Goal: Task Accomplishment & Management: Use online tool/utility

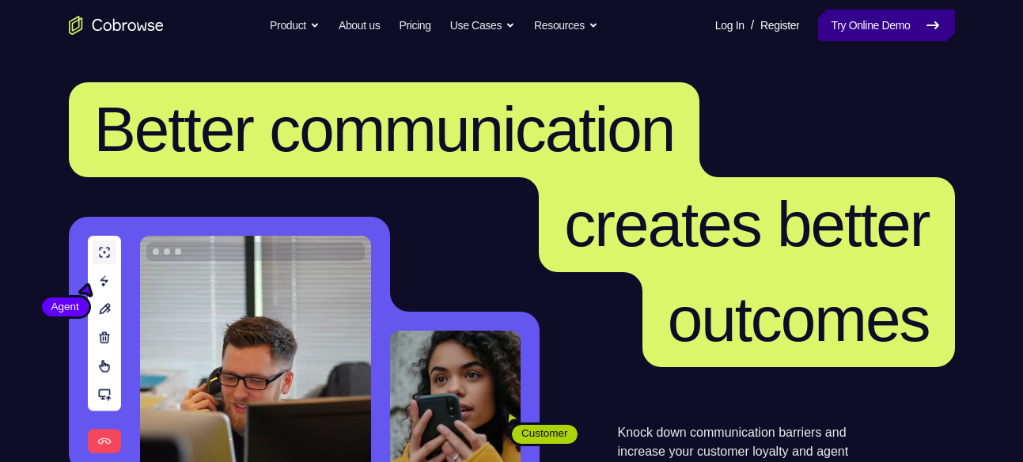
click at [857, 28] on link "Try Online Demo" at bounding box center [886, 25] width 136 height 32
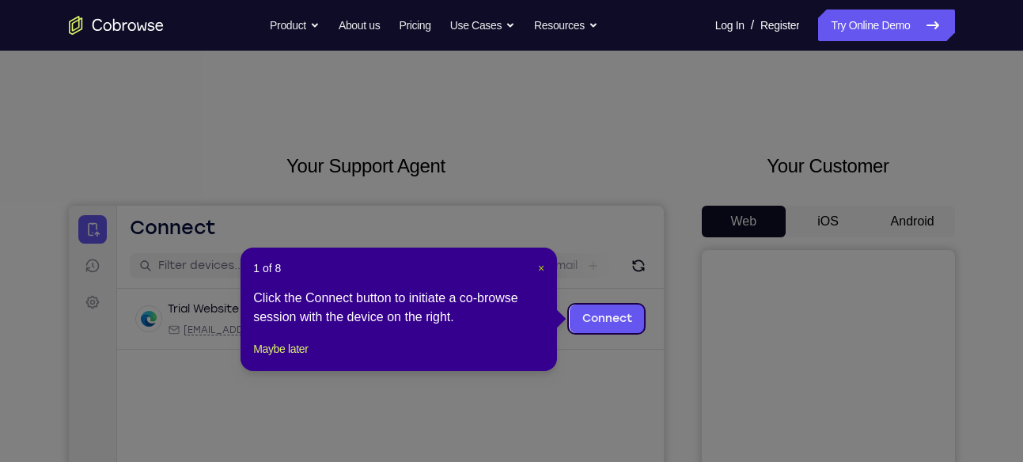
click at [539, 269] on span "×" at bounding box center [541, 268] width 6 height 13
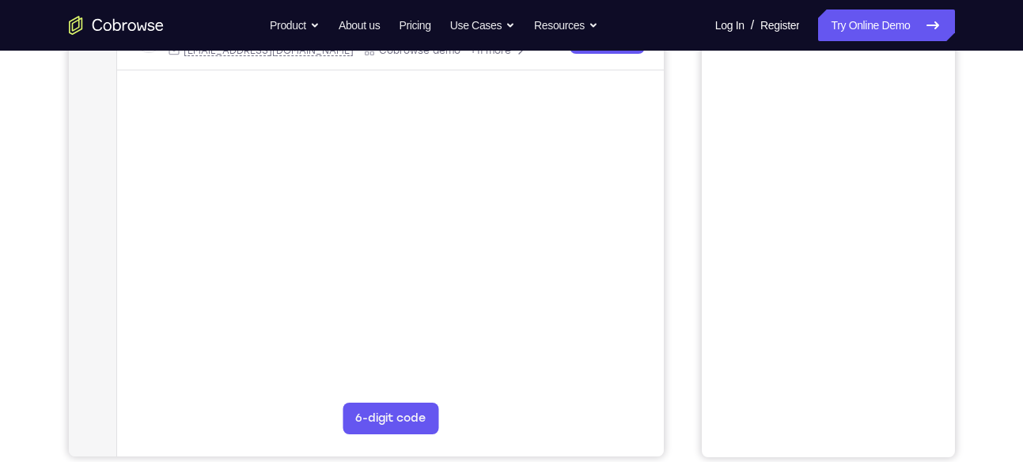
scroll to position [143, 0]
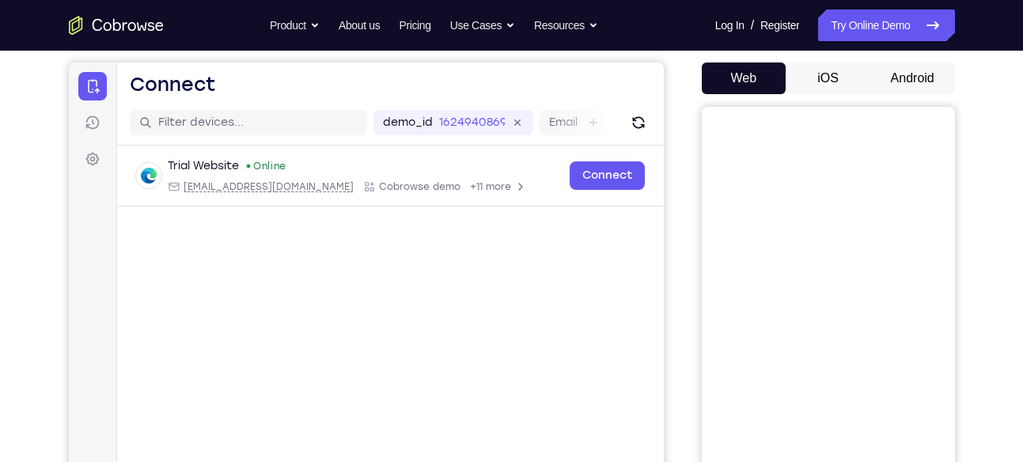
click at [917, 80] on button "Android" at bounding box center [912, 78] width 85 height 32
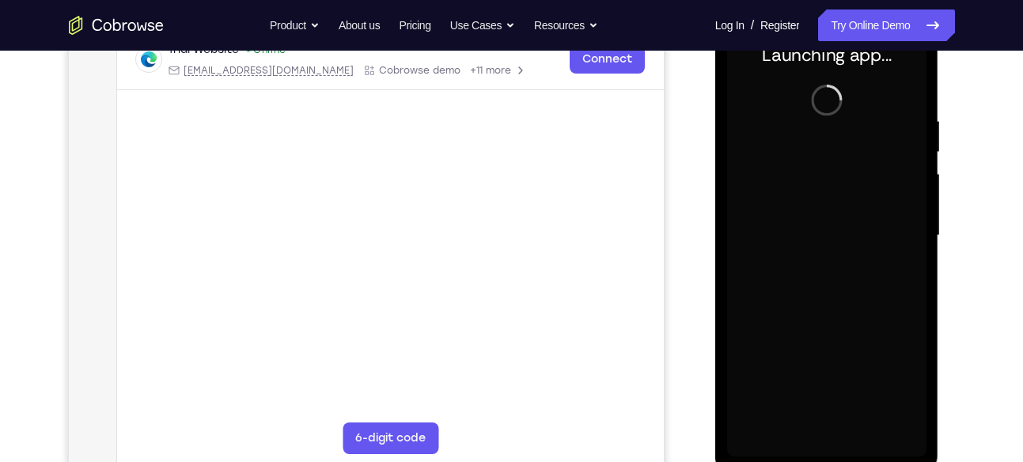
scroll to position [260, 0]
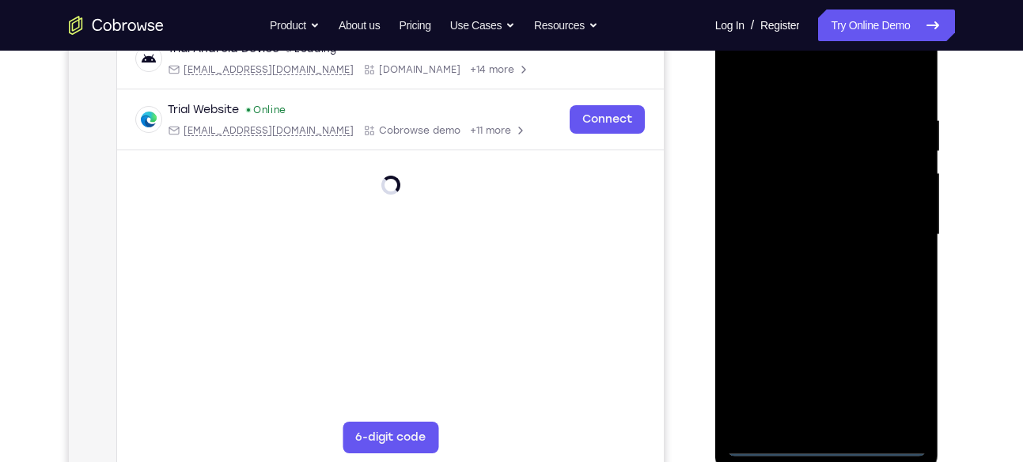
click at [825, 441] on div at bounding box center [826, 234] width 199 height 443
click at [898, 371] on div at bounding box center [826, 234] width 199 height 443
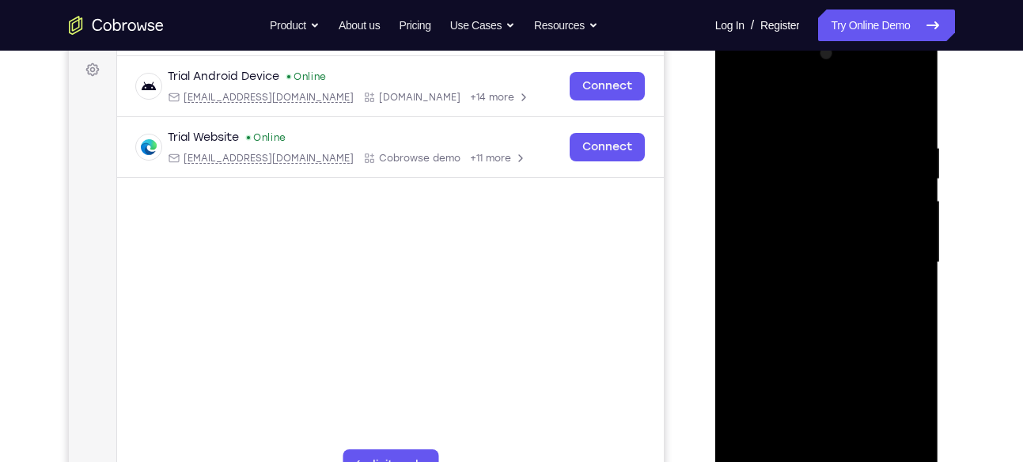
scroll to position [231, 0]
click at [812, 111] on div at bounding box center [826, 264] width 199 height 443
click at [891, 250] on div at bounding box center [826, 264] width 199 height 443
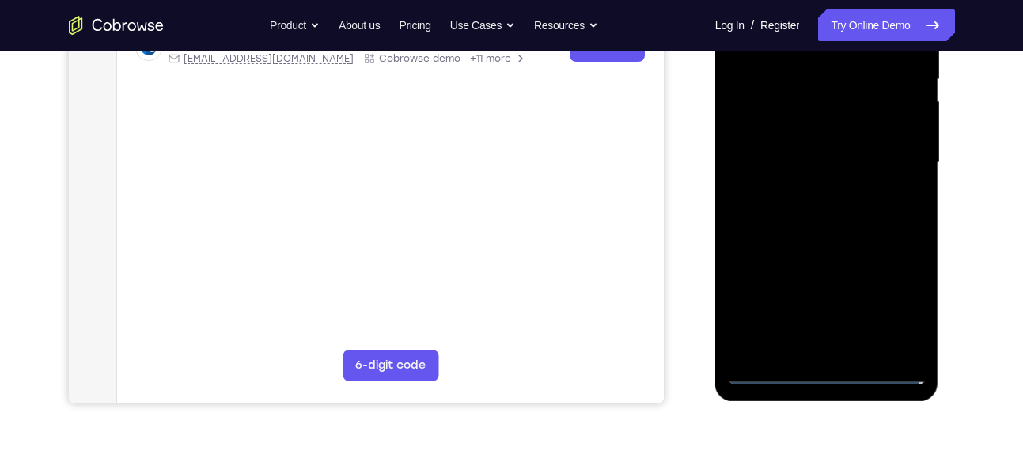
scroll to position [333, 0]
click at [845, 349] on div at bounding box center [826, 162] width 199 height 443
click at [807, 144] on div at bounding box center [826, 162] width 199 height 443
click at [807, 134] on div at bounding box center [826, 162] width 199 height 443
click at [800, 153] on div at bounding box center [826, 162] width 199 height 443
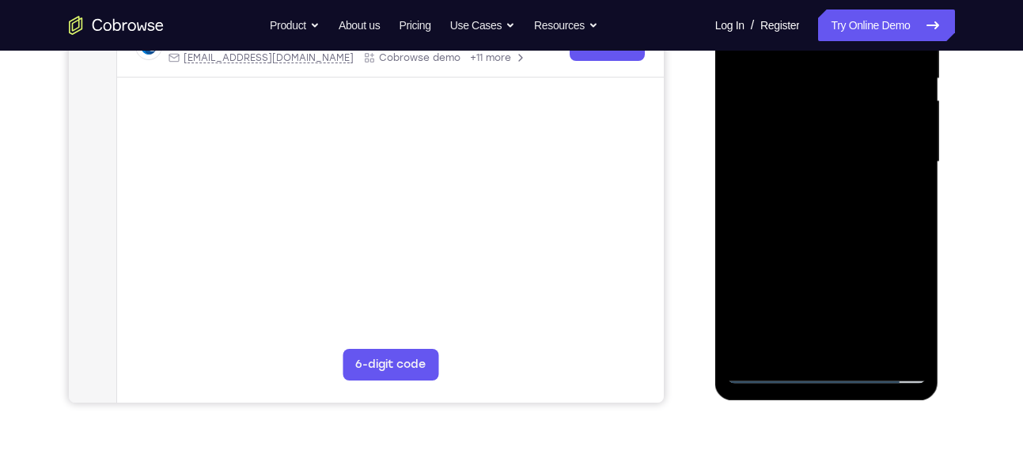
click at [834, 208] on div at bounding box center [826, 162] width 199 height 443
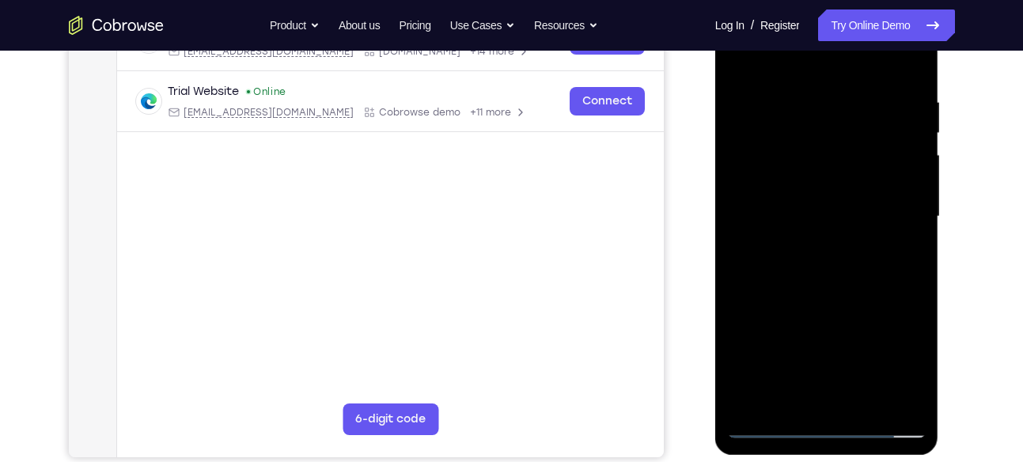
scroll to position [279, 0]
click at [909, 80] on div at bounding box center [826, 215] width 199 height 443
click at [909, 282] on div at bounding box center [826, 215] width 199 height 443
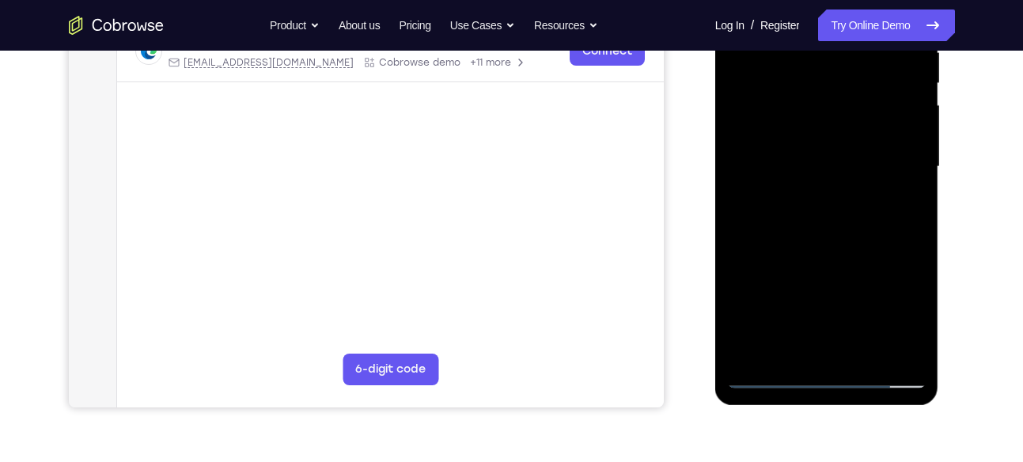
scroll to position [329, 0]
drag, startPoint x: 854, startPoint y: 262, endPoint x: 853, endPoint y: 174, distance: 87.8
click at [853, 174] on div at bounding box center [826, 166] width 199 height 443
drag, startPoint x: 859, startPoint y: 199, endPoint x: 864, endPoint y: 54, distance: 145.6
click at [864, 54] on div at bounding box center [826, 166] width 199 height 443
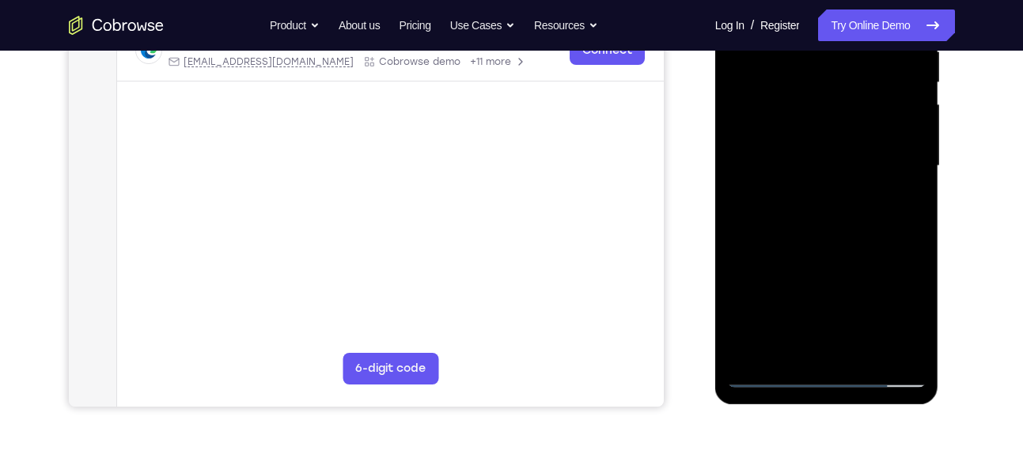
drag, startPoint x: 891, startPoint y: 213, endPoint x: 905, endPoint y: 79, distance: 134.3
click at [905, 79] on div at bounding box center [826, 166] width 199 height 443
drag, startPoint x: 852, startPoint y: 144, endPoint x: 963, endPoint y: 461, distance: 336.2
click at [940, 407] on html "Online web based iOS Simulators and Android Emulators. Run iPhone, iPad, Mobile…" at bounding box center [827, 170] width 225 height 475
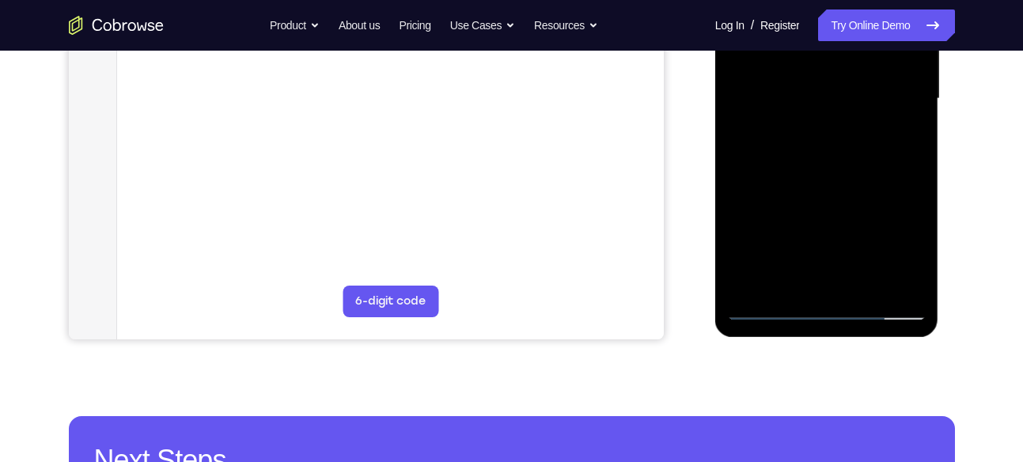
scroll to position [399, 0]
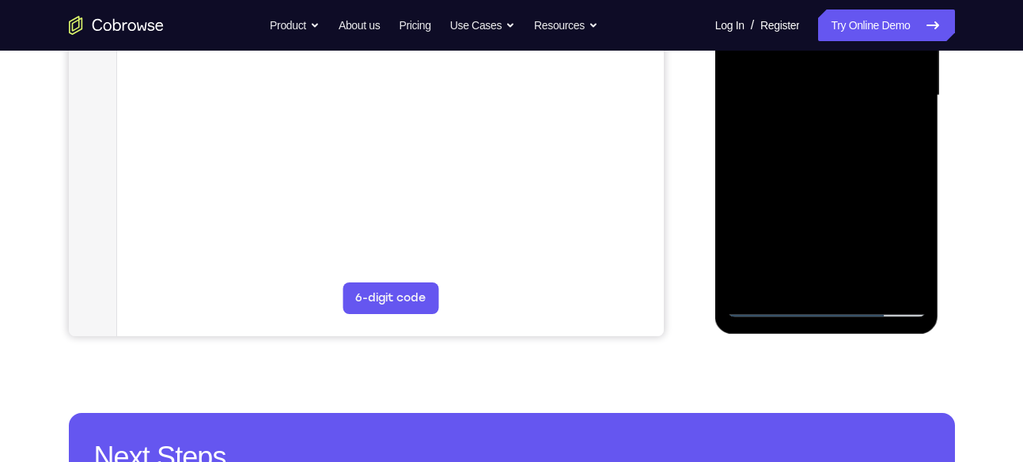
click at [865, 283] on div at bounding box center [826, 95] width 199 height 443
click at [830, 181] on div at bounding box center [826, 95] width 199 height 443
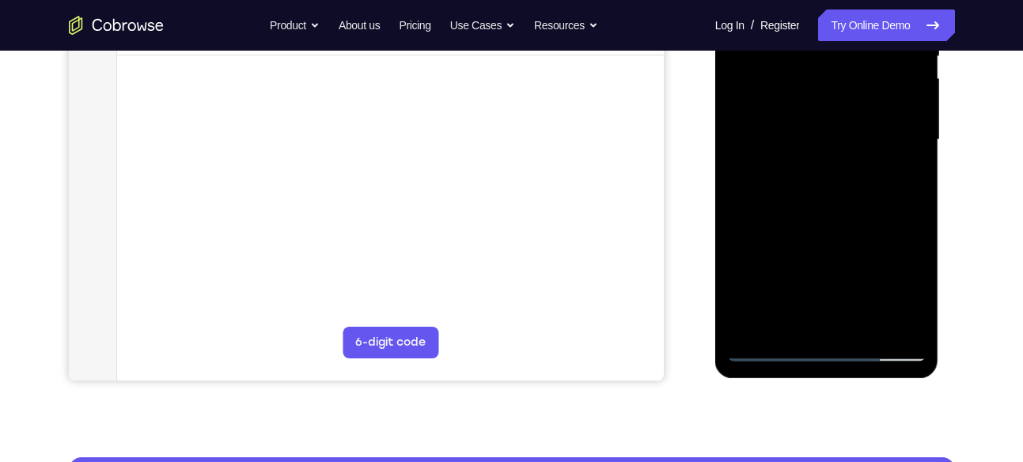
click at [845, 130] on div at bounding box center [826, 140] width 199 height 443
drag, startPoint x: 893, startPoint y: 145, endPoint x: 903, endPoint y: 218, distance: 74.3
click at [903, 218] on div at bounding box center [826, 140] width 199 height 443
drag, startPoint x: 870, startPoint y: 214, endPoint x: 869, endPoint y: 138, distance: 75.9
click at [869, 138] on div at bounding box center [826, 140] width 199 height 443
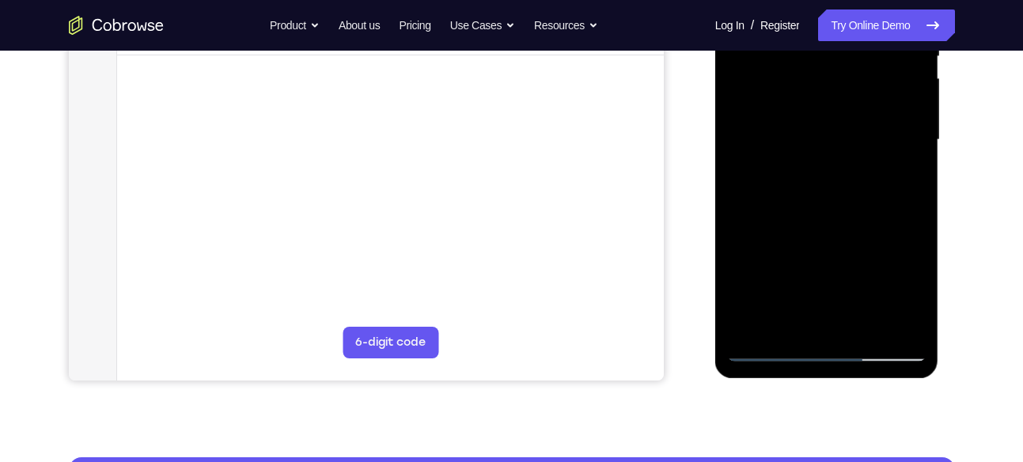
drag, startPoint x: 890, startPoint y: 167, endPoint x: 884, endPoint y: 125, distance: 42.3
click at [884, 125] on div at bounding box center [826, 140] width 199 height 443
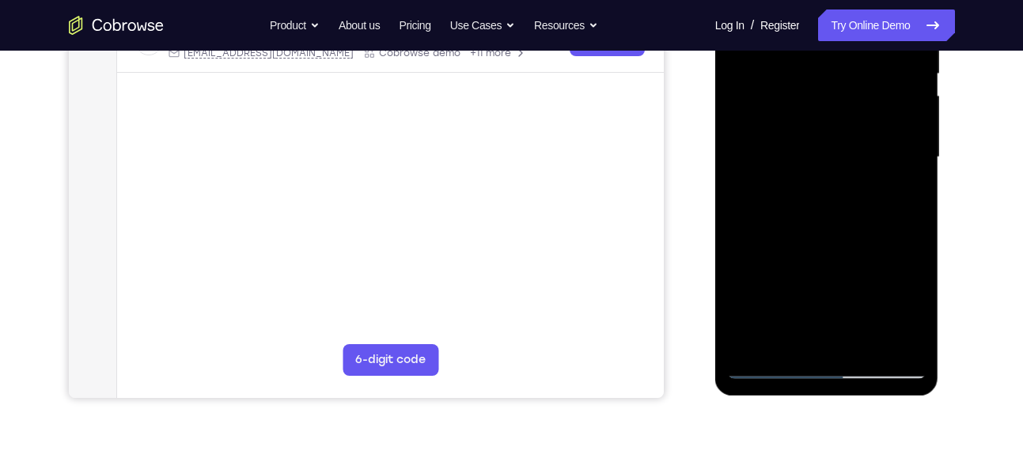
scroll to position [337, 0]
click at [781, 338] on div at bounding box center [826, 158] width 199 height 443
click at [895, 195] on div at bounding box center [826, 158] width 199 height 443
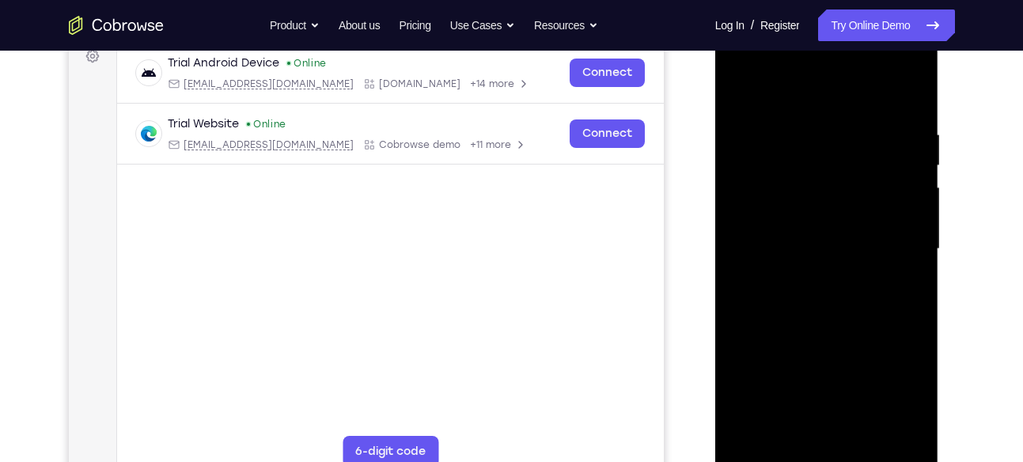
scroll to position [242, 0]
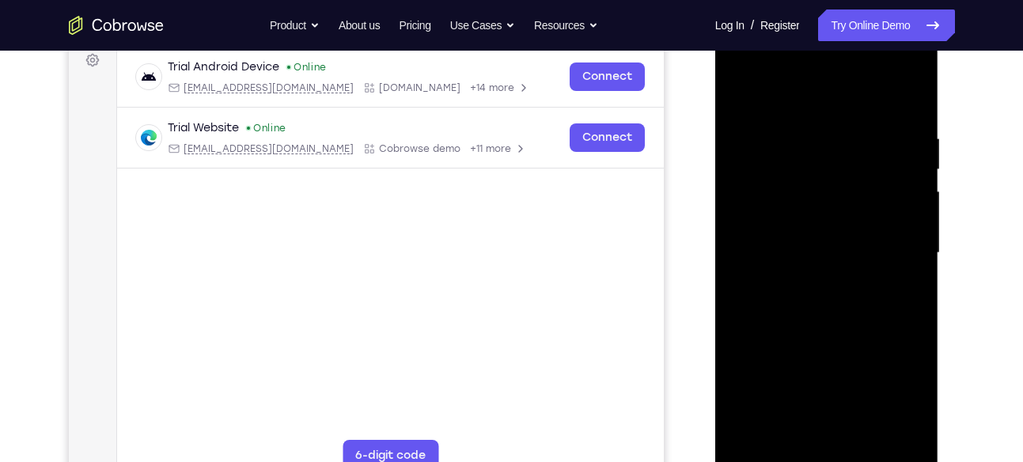
click at [742, 89] on div at bounding box center [826, 253] width 199 height 443
click at [743, 89] on div at bounding box center [826, 253] width 199 height 443
click at [797, 130] on div at bounding box center [826, 253] width 199 height 443
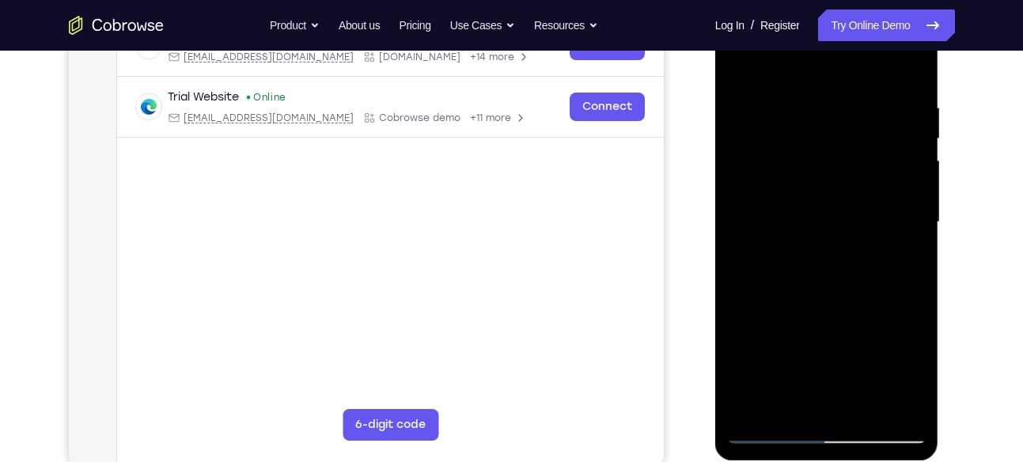
scroll to position [274, 0]
click at [910, 236] on div at bounding box center [826, 221] width 199 height 443
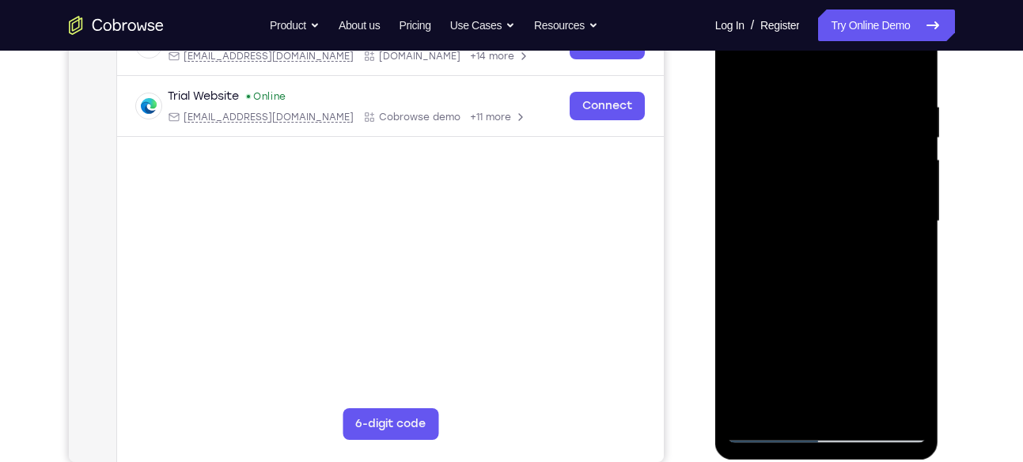
click at [910, 236] on div at bounding box center [826, 221] width 199 height 443
click at [908, 253] on div at bounding box center [826, 221] width 199 height 443
click at [902, 223] on div at bounding box center [826, 221] width 199 height 443
click at [908, 202] on div at bounding box center [826, 221] width 199 height 443
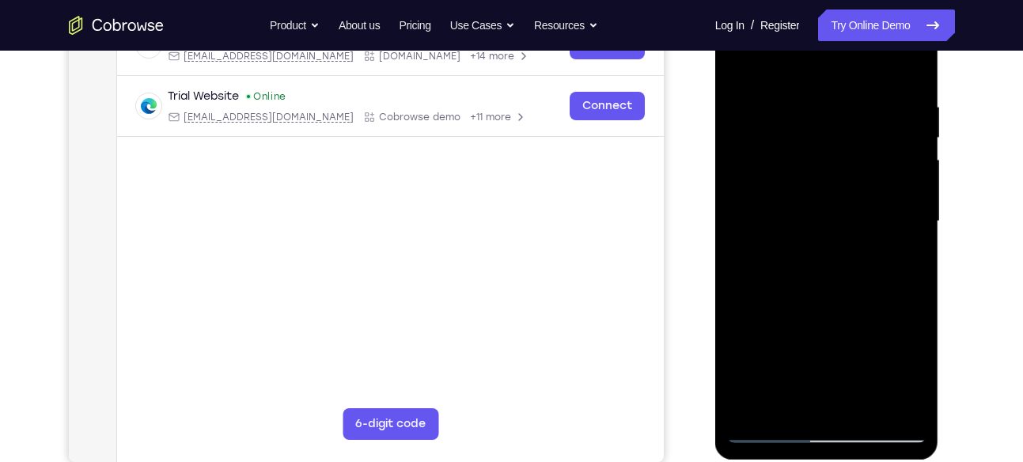
click at [908, 202] on div at bounding box center [826, 221] width 199 height 443
click at [902, 244] on div at bounding box center [826, 221] width 199 height 443
click at [915, 229] on div at bounding box center [826, 221] width 199 height 443
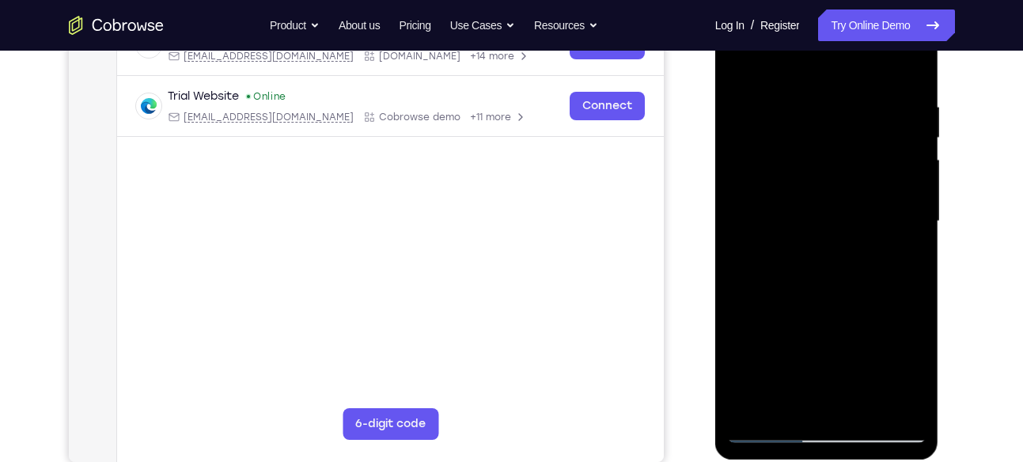
click at [915, 229] on div at bounding box center [826, 221] width 199 height 443
click at [900, 208] on div at bounding box center [826, 221] width 199 height 443
click at [908, 65] on div at bounding box center [826, 221] width 199 height 443
click at [913, 54] on div at bounding box center [826, 221] width 199 height 443
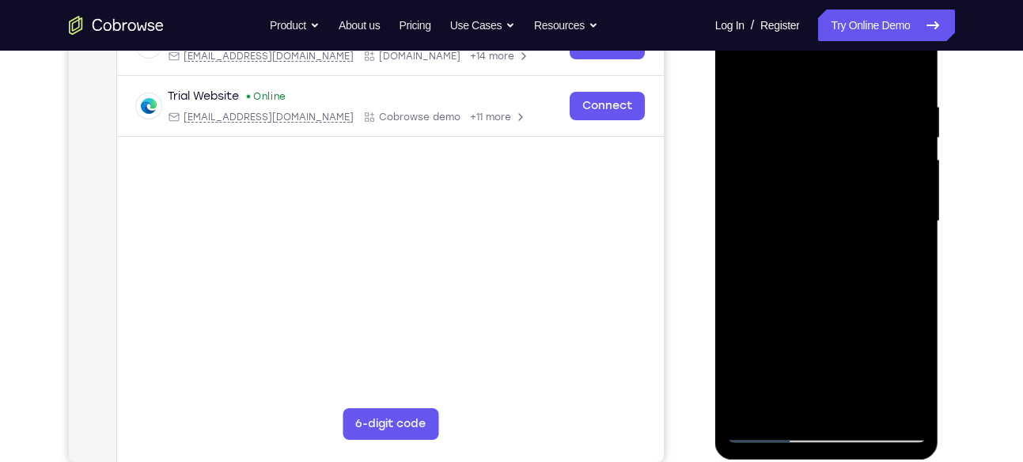
click at [751, 409] on div at bounding box center [826, 221] width 199 height 443
drag, startPoint x: 838, startPoint y: 250, endPoint x: 838, endPoint y: 9, distance: 240.4
click at [838, 9] on div at bounding box center [826, 221] width 199 height 443
drag, startPoint x: 857, startPoint y: 308, endPoint x: 853, endPoint y: 81, distance: 227.8
click at [853, 81] on div at bounding box center [826, 221] width 199 height 443
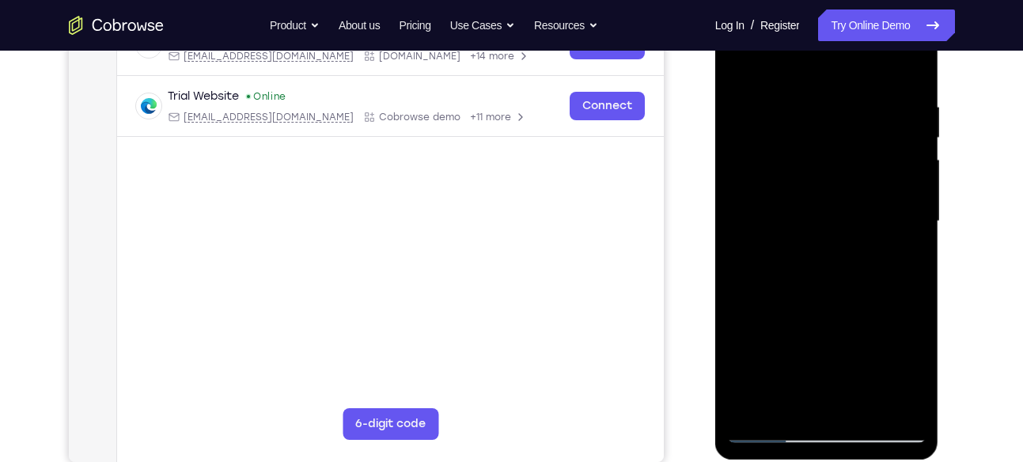
drag, startPoint x: 867, startPoint y: 297, endPoint x: 868, endPoint y: 97, distance: 200.1
click at [868, 97] on div at bounding box center [826, 221] width 199 height 443
drag, startPoint x: 852, startPoint y: 331, endPoint x: 853, endPoint y: 114, distance: 216.7
click at [853, 114] on div at bounding box center [826, 221] width 199 height 443
drag, startPoint x: 824, startPoint y: 191, endPoint x: 854, endPoint y: 40, distance: 154.8
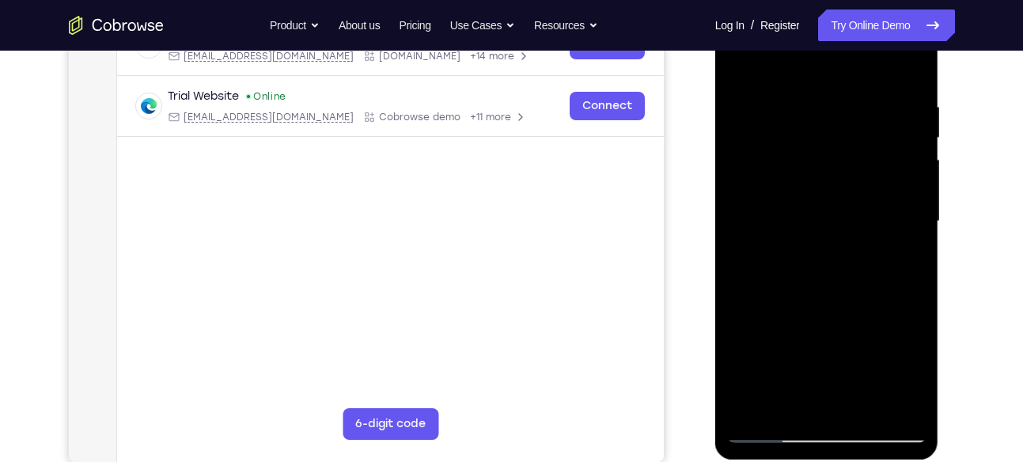
click at [854, 40] on div at bounding box center [826, 221] width 199 height 443
drag, startPoint x: 869, startPoint y: 169, endPoint x: 898, endPoint y: 312, distance: 146.1
click at [898, 312] on div at bounding box center [826, 221] width 199 height 443
click at [912, 239] on div at bounding box center [826, 221] width 199 height 443
drag, startPoint x: 864, startPoint y: 278, endPoint x: 841, endPoint y: 98, distance: 181.8
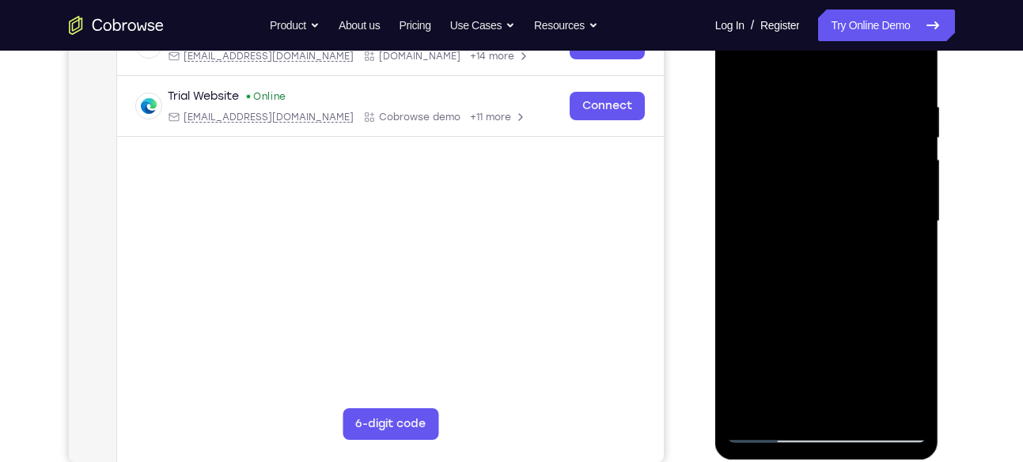
click at [841, 98] on div at bounding box center [826, 221] width 199 height 443
drag, startPoint x: 845, startPoint y: 351, endPoint x: 834, endPoint y: 176, distance: 175.1
click at [834, 176] on div at bounding box center [826, 221] width 199 height 443
drag, startPoint x: 846, startPoint y: 221, endPoint x: 847, endPoint y: 172, distance: 49.8
click at [847, 172] on div at bounding box center [826, 221] width 199 height 443
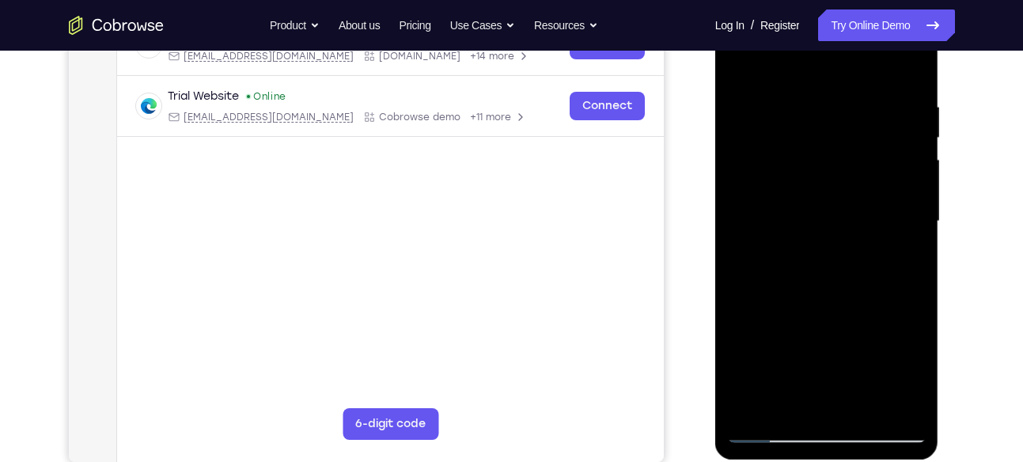
drag, startPoint x: 842, startPoint y: 192, endPoint x: 833, endPoint y: 41, distance: 151.3
click at [833, 41] on div at bounding box center [826, 221] width 199 height 443
drag, startPoint x: 825, startPoint y: 153, endPoint x: 837, endPoint y: 53, distance: 100.4
click at [837, 53] on div at bounding box center [826, 221] width 199 height 443
drag, startPoint x: 831, startPoint y: 166, endPoint x: 834, endPoint y: 66, distance: 100.5
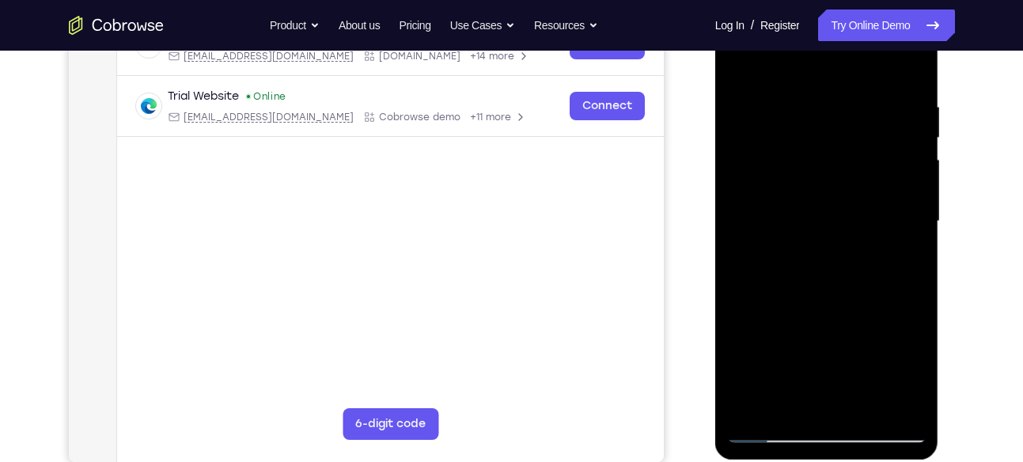
click at [834, 66] on div at bounding box center [826, 221] width 199 height 443
drag, startPoint x: 826, startPoint y: 130, endPoint x: 826, endPoint y: 113, distance: 16.6
click at [826, 113] on div at bounding box center [826, 221] width 199 height 443
click at [918, 155] on div at bounding box center [826, 221] width 199 height 443
click at [917, 156] on div at bounding box center [826, 221] width 199 height 443
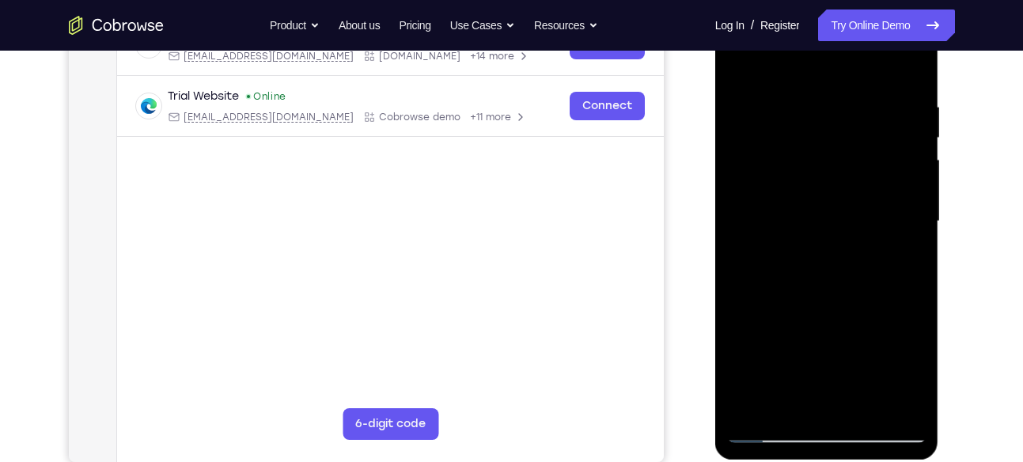
click at [917, 156] on div at bounding box center [826, 221] width 199 height 443
drag, startPoint x: 847, startPoint y: 206, endPoint x: 860, endPoint y: 59, distance: 146.9
click at [860, 59] on div at bounding box center [826, 221] width 199 height 443
drag, startPoint x: 864, startPoint y: 222, endPoint x: 877, endPoint y: 68, distance: 154.8
click at [877, 68] on div at bounding box center [826, 221] width 199 height 443
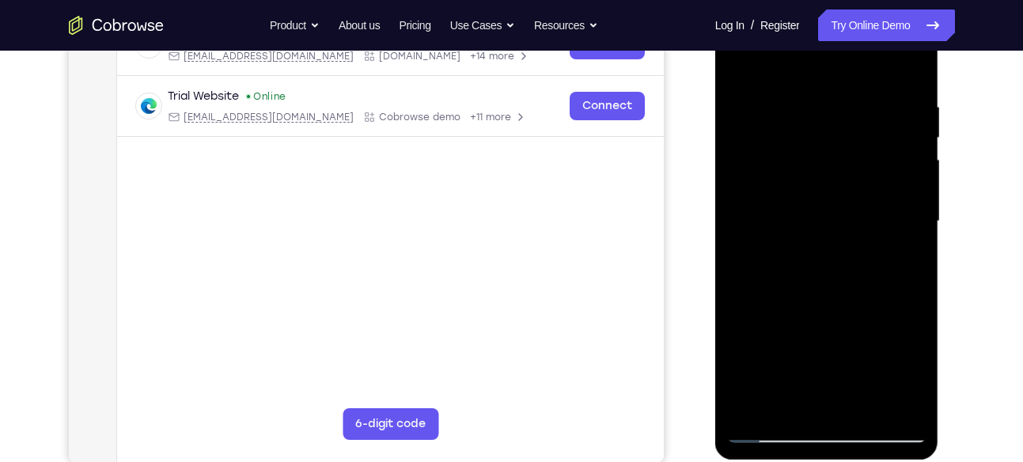
drag, startPoint x: 830, startPoint y: 240, endPoint x: 829, endPoint y: 98, distance: 142.4
click at [829, 98] on div at bounding box center [826, 221] width 199 height 443
click at [753, 407] on div at bounding box center [826, 221] width 199 height 443
click at [864, 404] on div at bounding box center [826, 221] width 199 height 443
click at [768, 422] on div at bounding box center [826, 221] width 199 height 443
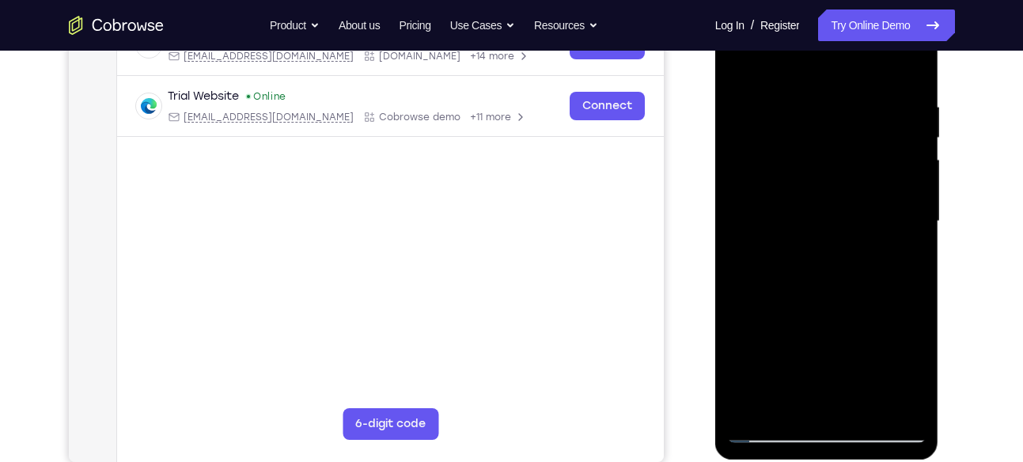
click at [745, 55] on div at bounding box center [826, 221] width 199 height 443
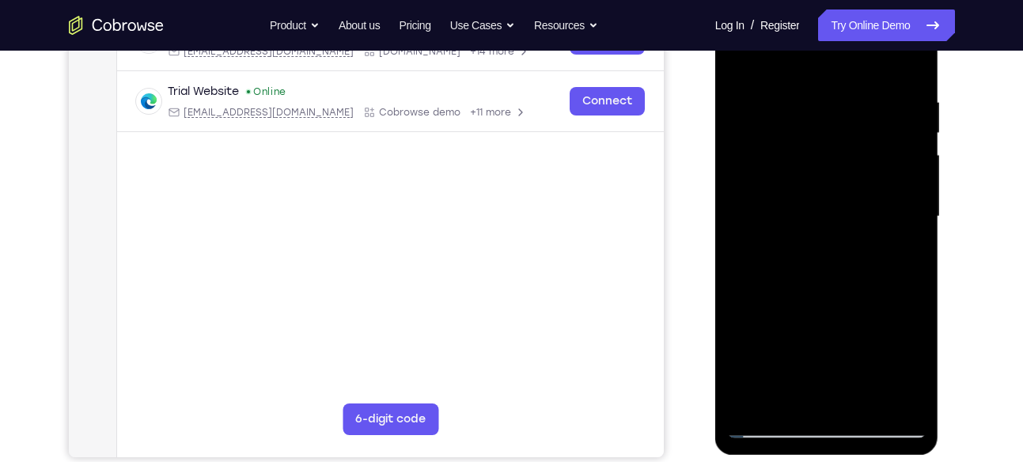
scroll to position [280, 0]
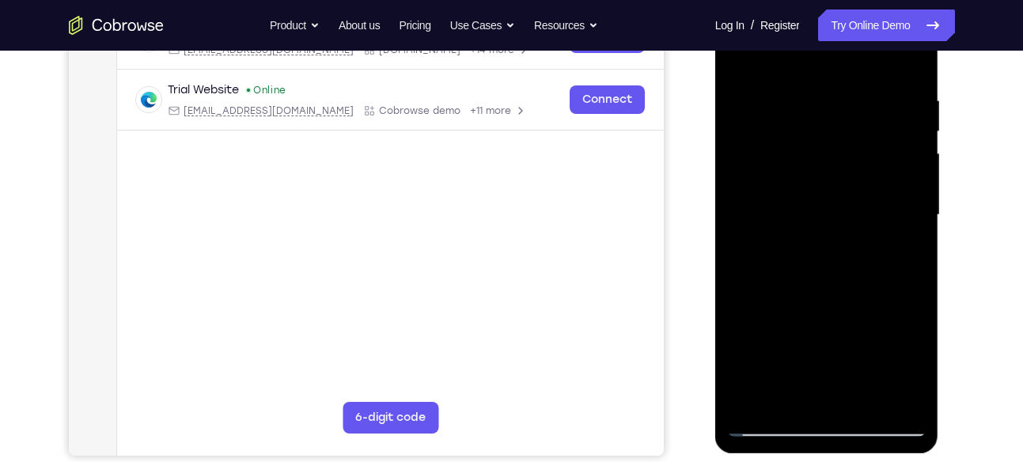
drag, startPoint x: 831, startPoint y: 193, endPoint x: 883, endPoint y: 489, distance: 300.2
click at [883, 456] on html "Online web based iOS Simulators and Android Emulators. Run iPhone, iPad, Mobile…" at bounding box center [827, 219] width 225 height 475
drag, startPoint x: 824, startPoint y: 149, endPoint x: 841, endPoint y: 336, distance: 188.2
click at [841, 336] on div at bounding box center [826, 215] width 199 height 443
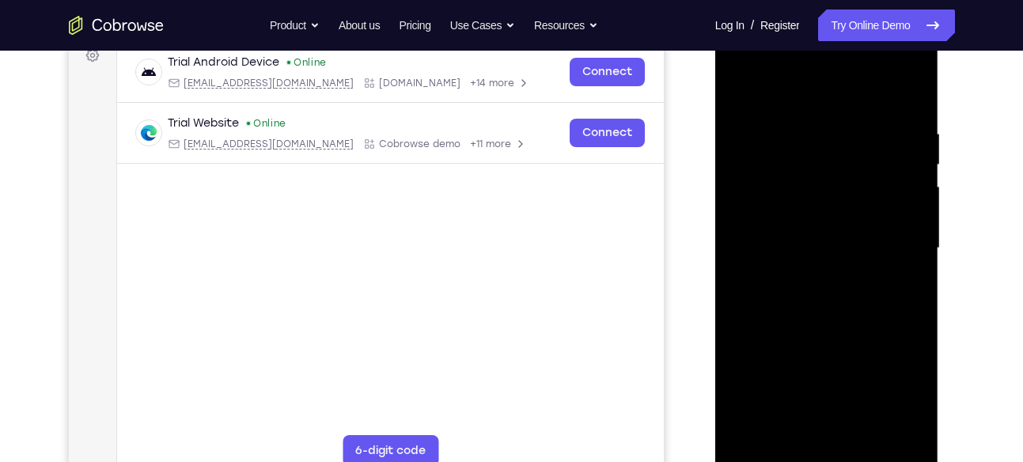
scroll to position [325, 0]
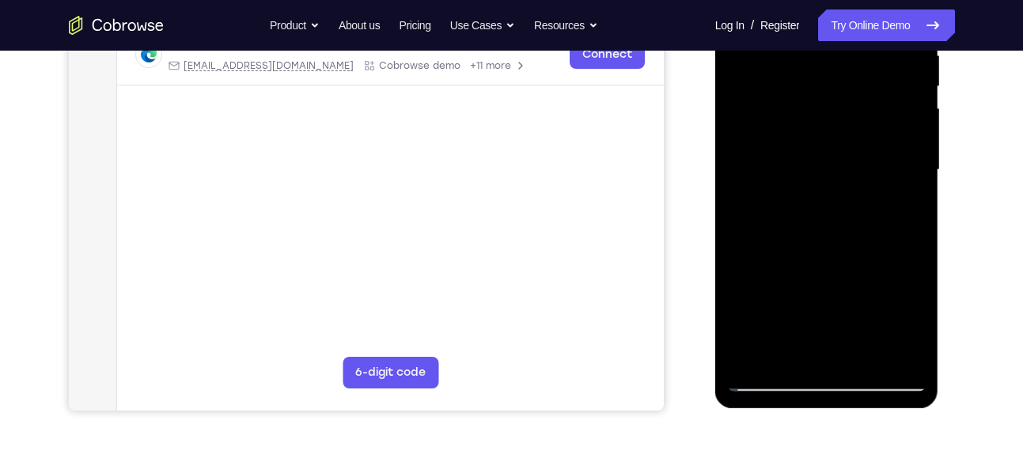
drag, startPoint x: 804, startPoint y: 131, endPoint x: 823, endPoint y: 54, distance: 79.8
click at [823, 54] on div at bounding box center [826, 170] width 199 height 443
click at [819, 93] on div at bounding box center [826, 170] width 199 height 443
drag, startPoint x: 834, startPoint y: 249, endPoint x: 860, endPoint y: 70, distance: 181.4
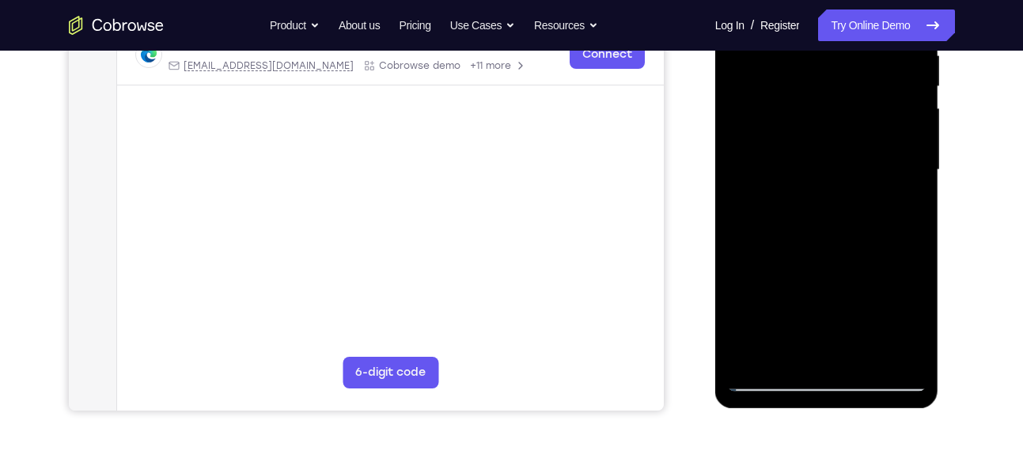
click at [860, 70] on div at bounding box center [826, 170] width 199 height 443
drag, startPoint x: 838, startPoint y: 178, endPoint x: 863, endPoint y: -17, distance: 197.0
click at [863, 0] on div at bounding box center [826, 170] width 199 height 443
click at [904, 362] on div at bounding box center [826, 170] width 199 height 443
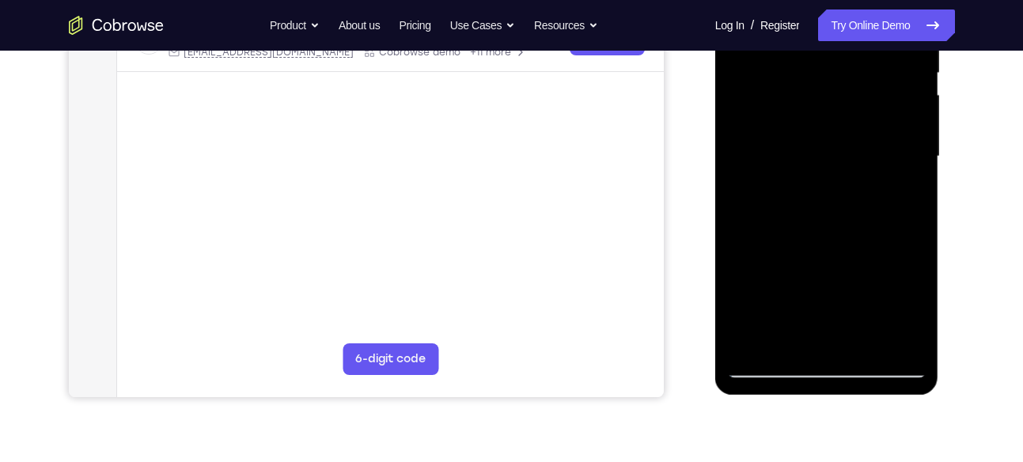
scroll to position [340, 0]
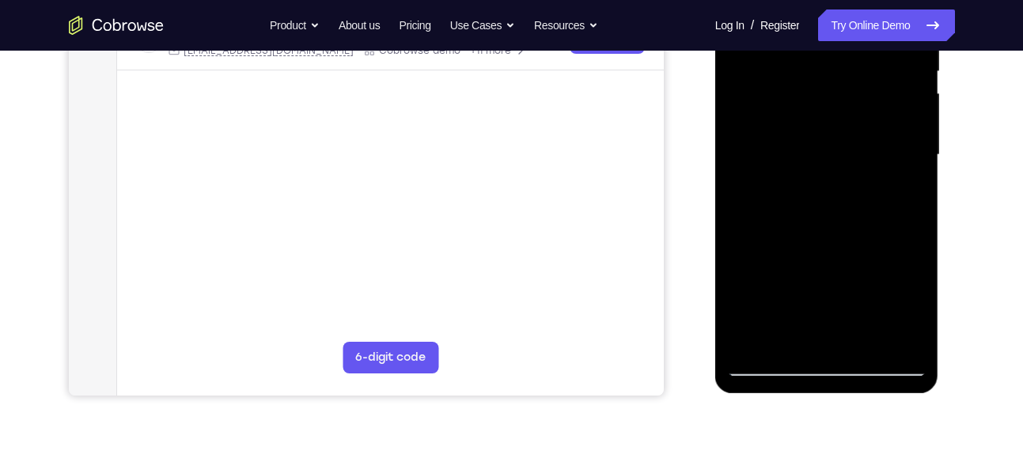
drag, startPoint x: 798, startPoint y: 260, endPoint x: 815, endPoint y: 153, distance: 108.8
click at [815, 153] on div at bounding box center [826, 155] width 199 height 443
click at [767, 214] on div at bounding box center [826, 155] width 199 height 443
drag, startPoint x: 832, startPoint y: 157, endPoint x: 877, endPoint y: 338, distance: 186.6
click at [877, 338] on div at bounding box center [826, 155] width 199 height 443
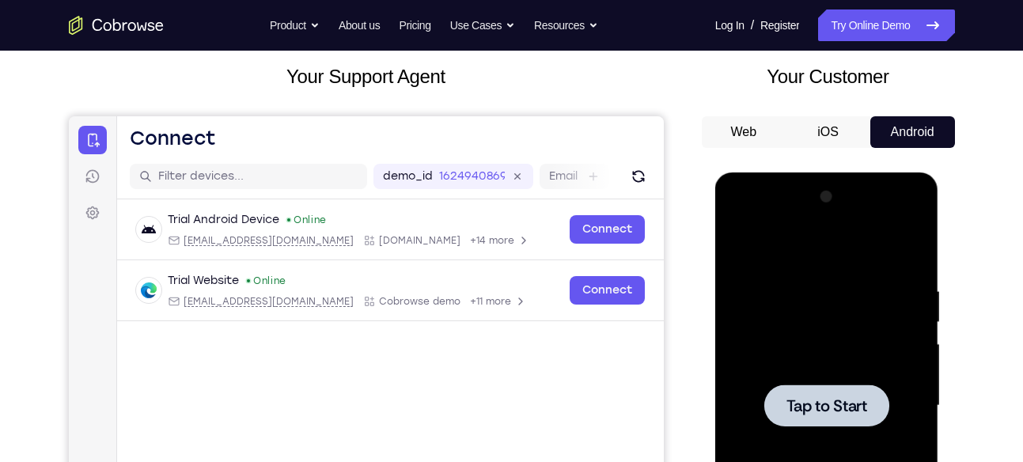
scroll to position [88, 0]
